Goal: Task Accomplishment & Management: Manage account settings

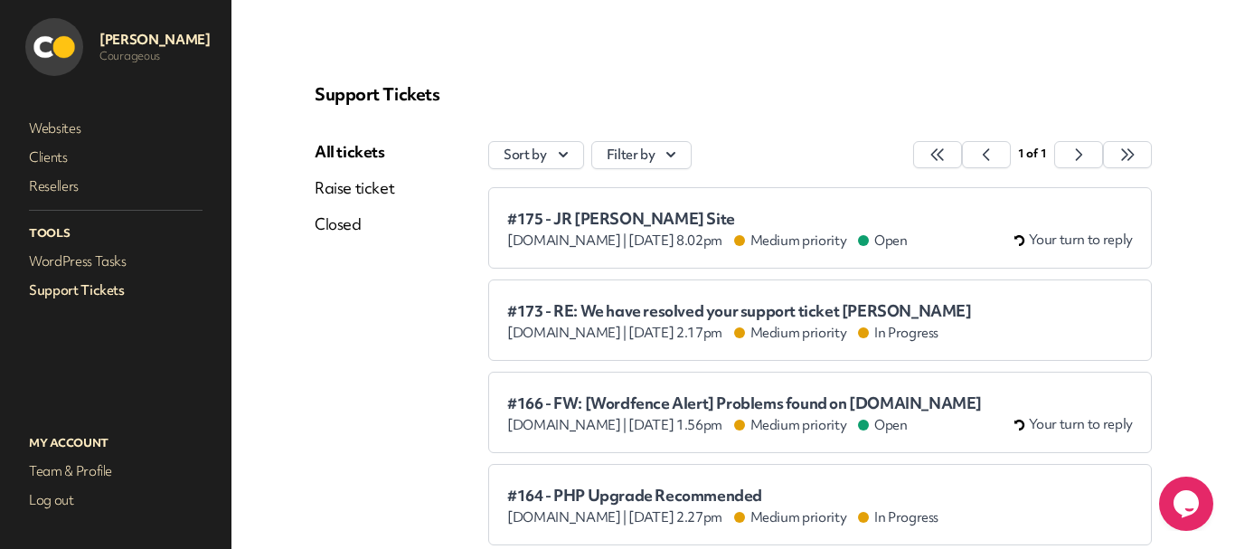
click at [87, 277] on nav "Websites Clients Resellers Tools WordPress Tasks Support Tickets" at bounding box center [115, 255] width 195 height 287
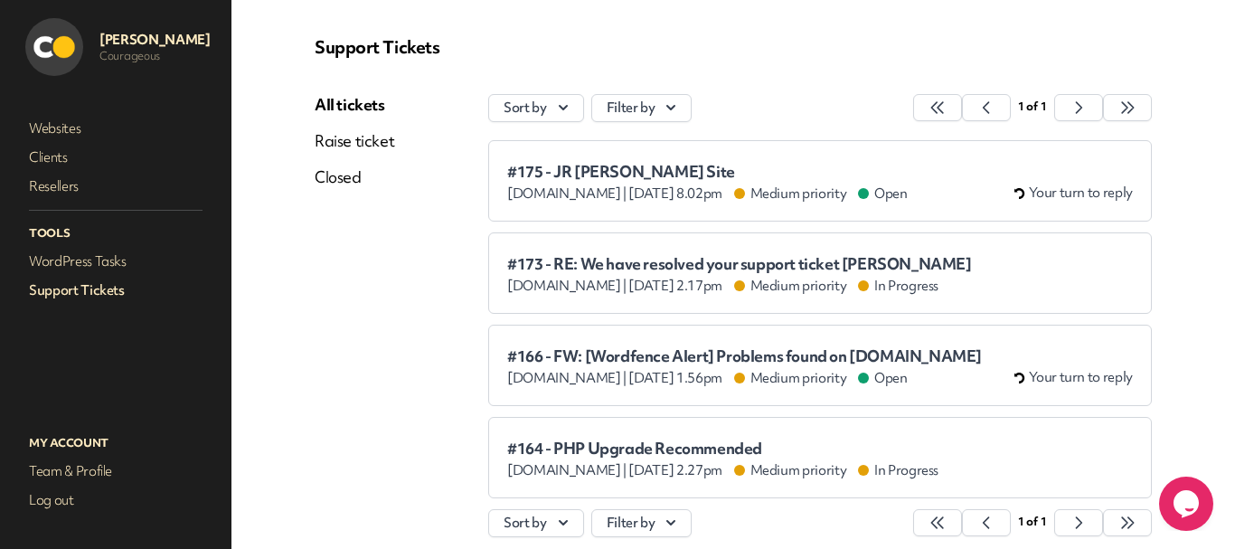
scroll to position [90, 0]
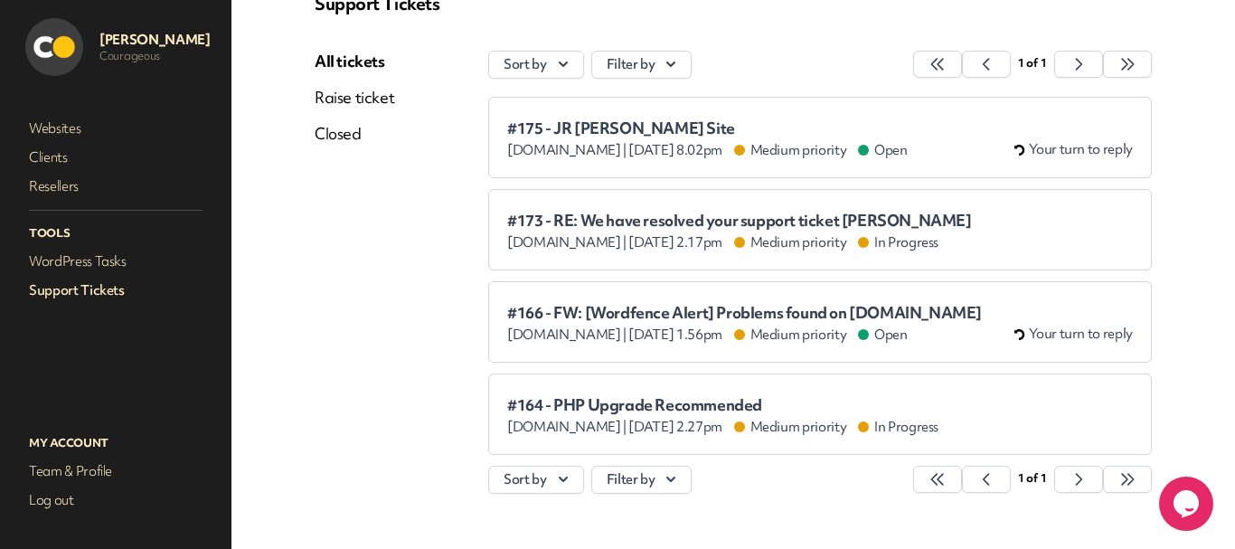
click at [657, 123] on span "#175 - JR [PERSON_NAME] Site" at bounding box center [707, 128] width 400 height 18
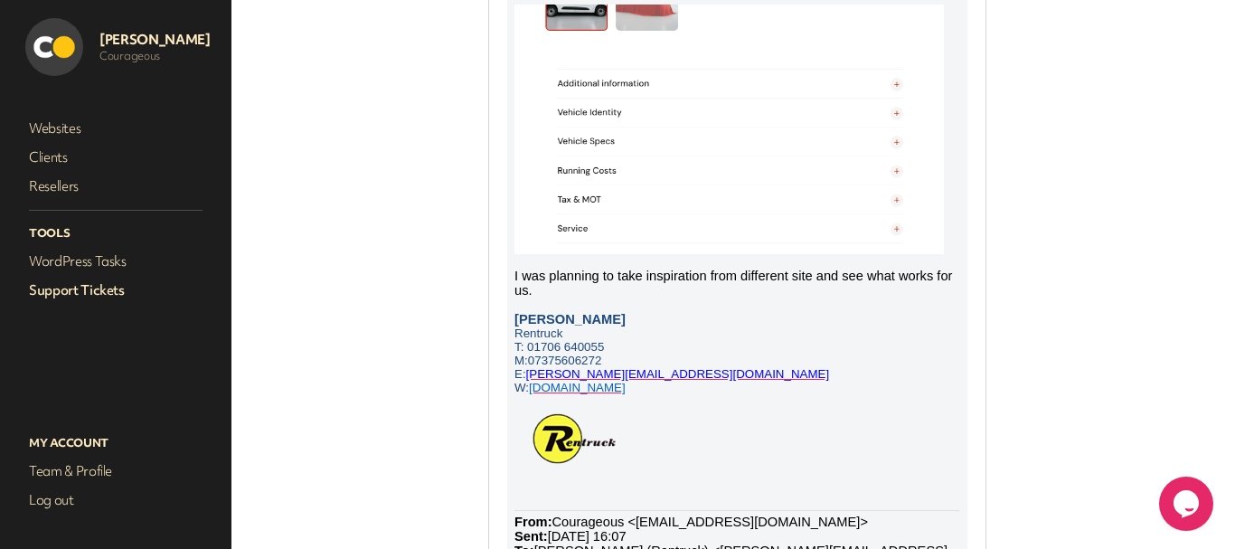
scroll to position [362, 0]
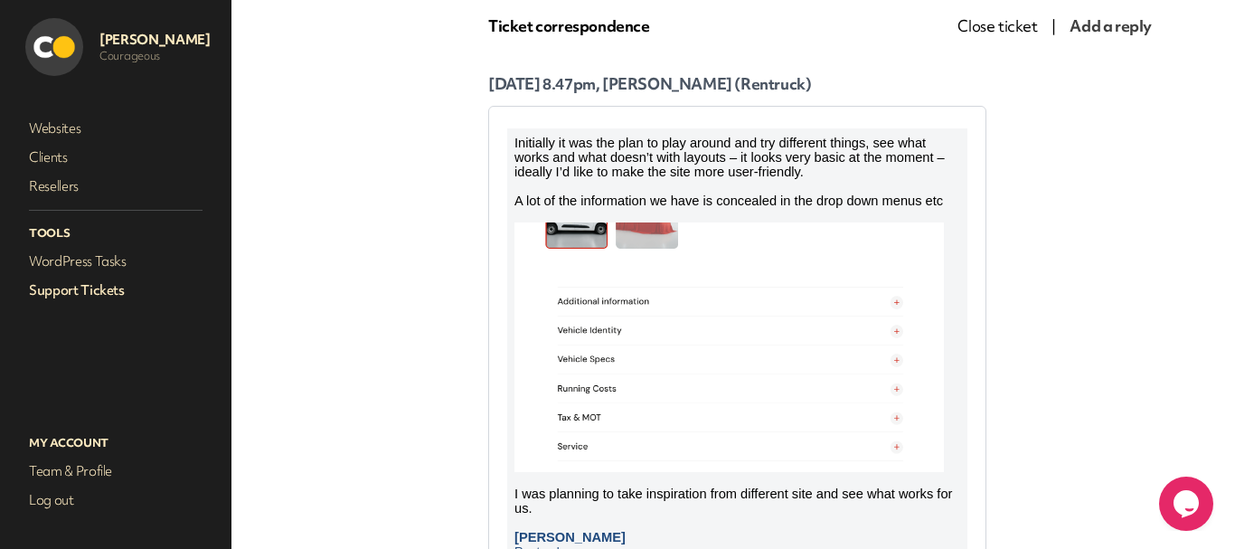
click at [749, 335] on img at bounding box center [728, 347] width 429 height 250
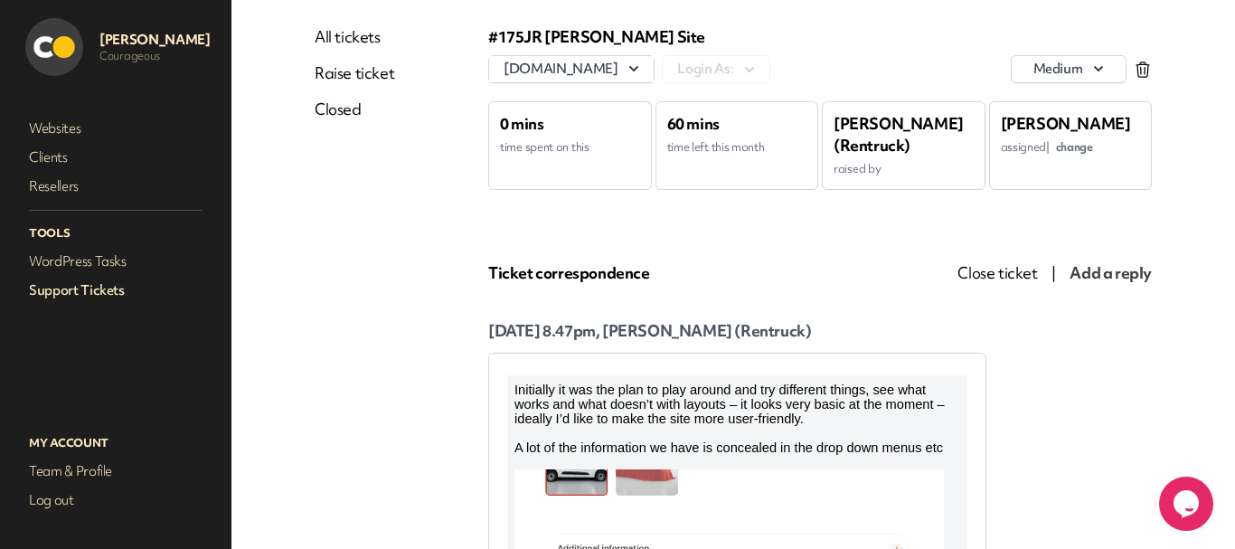
scroll to position [0, 0]
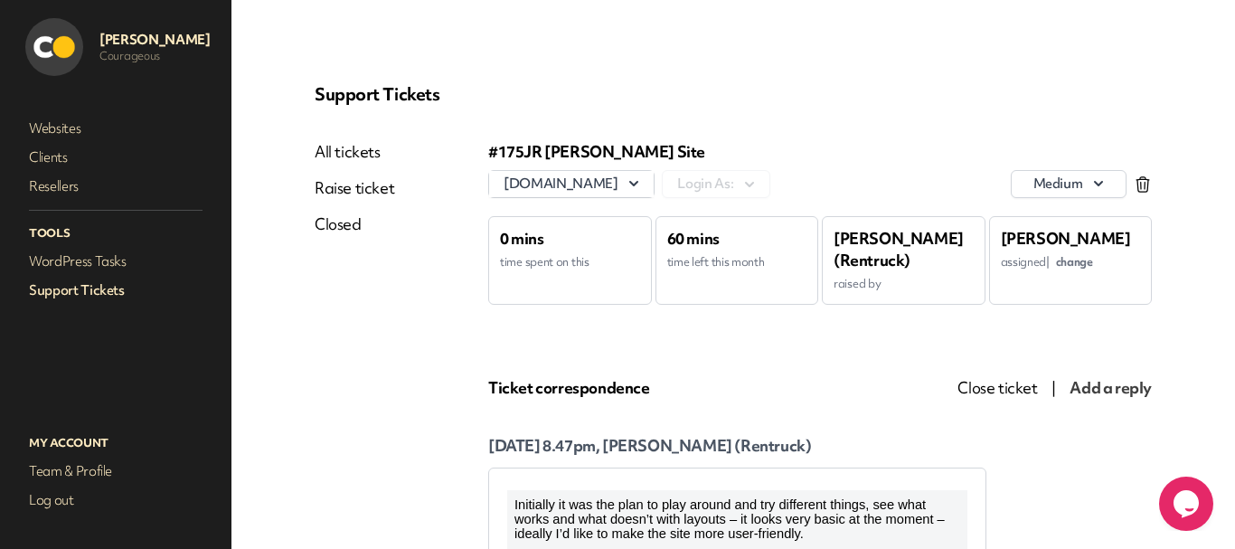
click at [99, 292] on link "Support Tickets" at bounding box center [115, 290] width 181 height 25
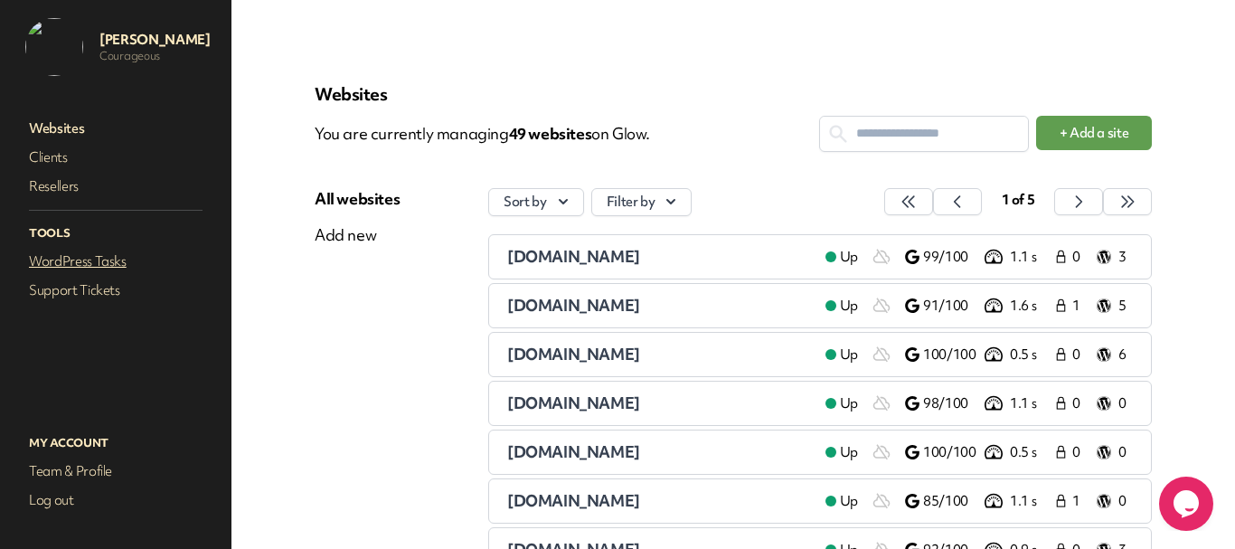
click at [90, 258] on link "WordPress Tasks" at bounding box center [115, 261] width 181 height 25
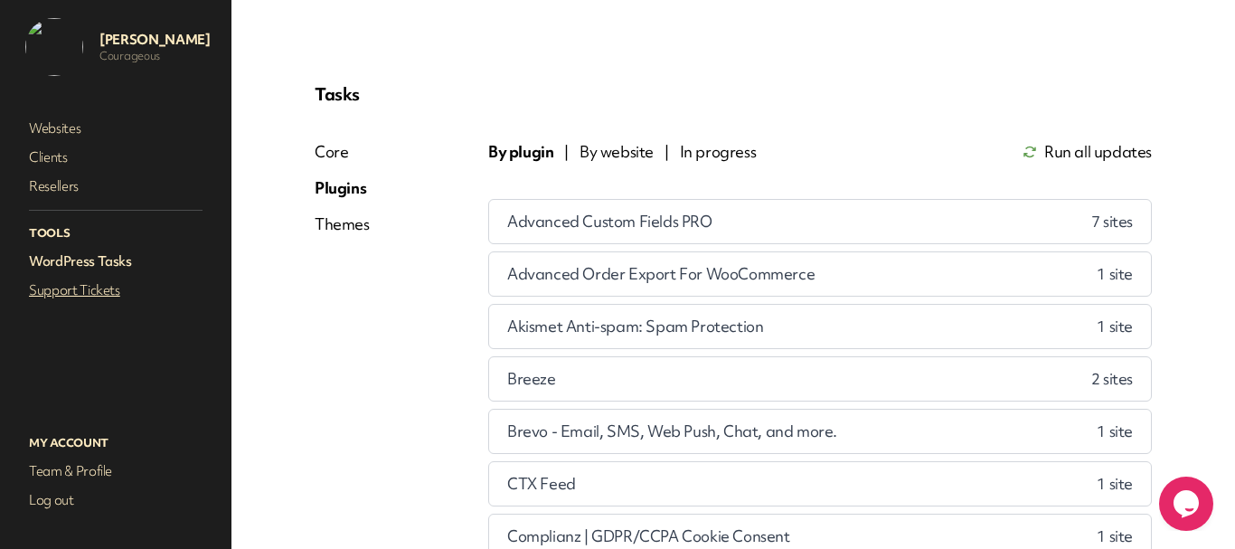
click at [93, 282] on link "Support Tickets" at bounding box center [115, 290] width 181 height 25
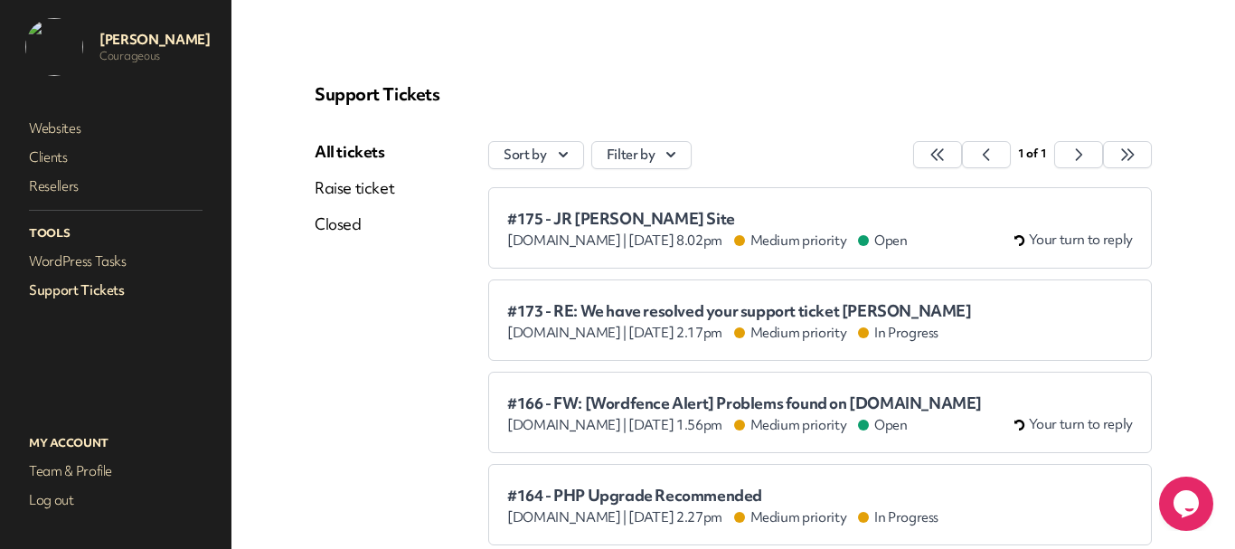
scroll to position [137, 0]
